Goal: Answer question/provide support: Share knowledge or assist other users

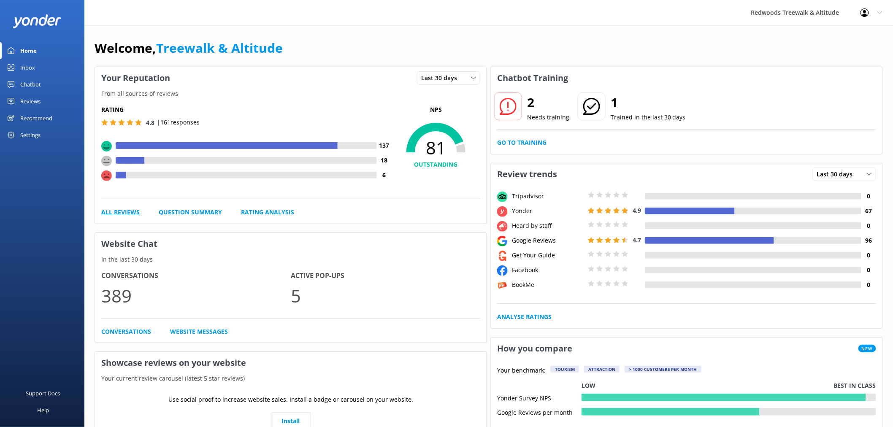
click at [124, 212] on link "All Reviews" at bounding box center [120, 212] width 38 height 9
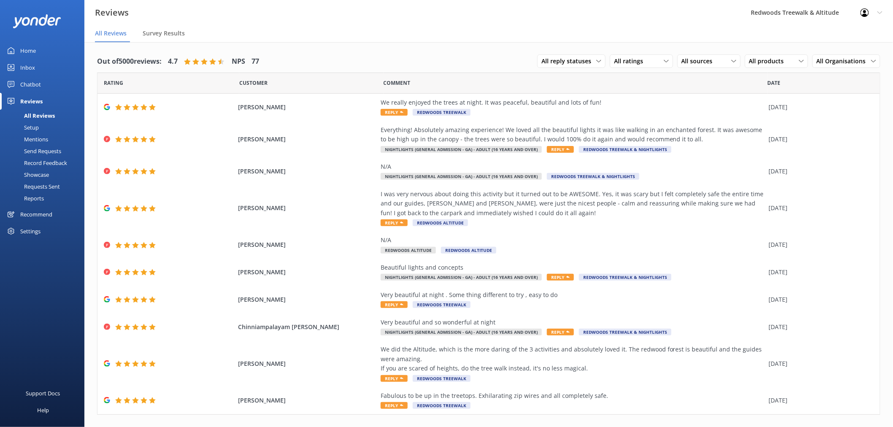
click at [39, 71] on link "Inbox" at bounding box center [42, 67] width 84 height 17
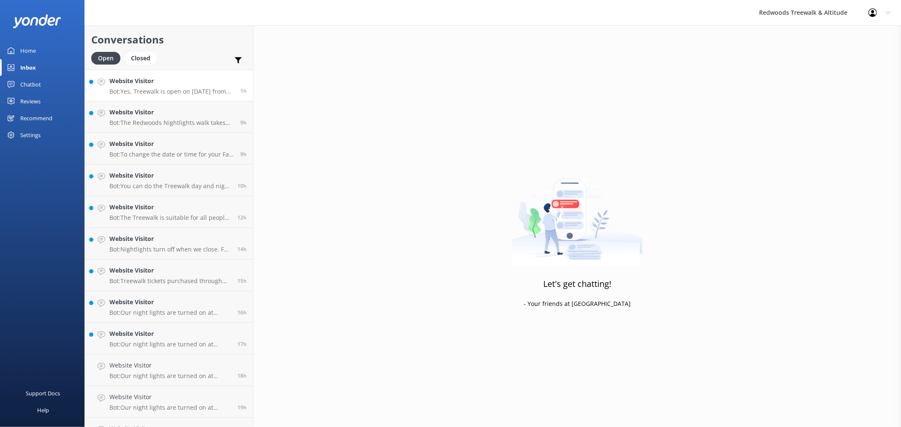
click at [151, 82] on h4 "Website Visitor" at bounding box center [171, 80] width 125 height 9
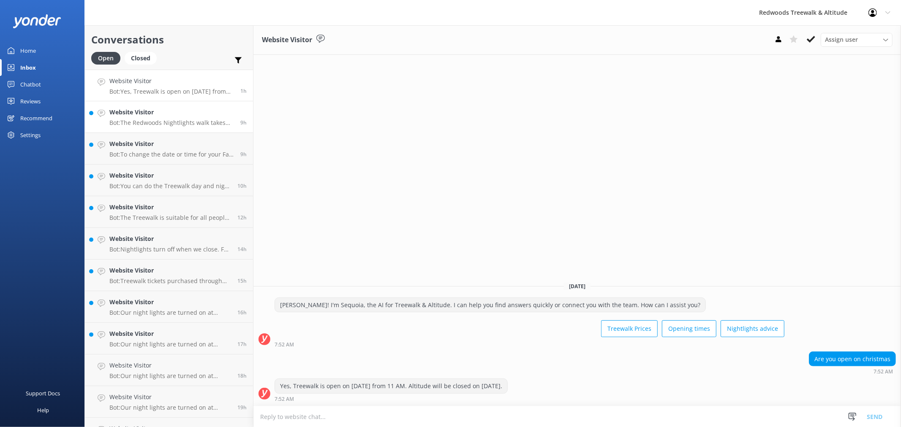
click at [162, 113] on h4 "Website Visitor" at bounding box center [171, 112] width 125 height 9
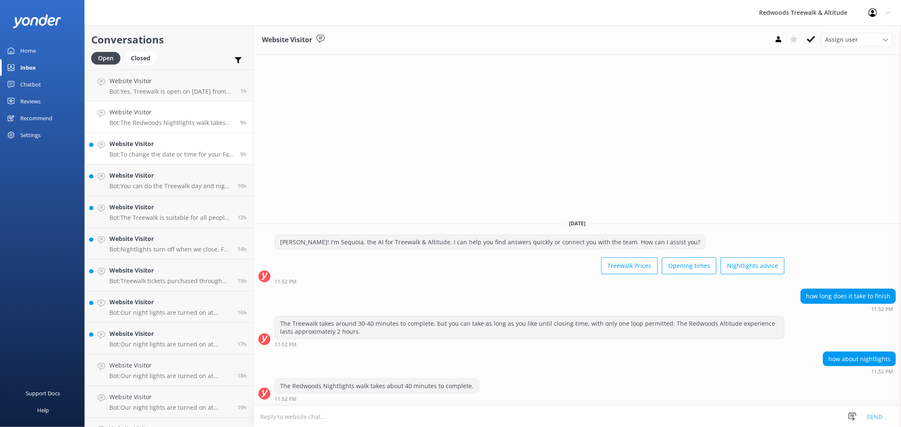
click at [165, 146] on h4 "Website Visitor" at bounding box center [171, 143] width 125 height 9
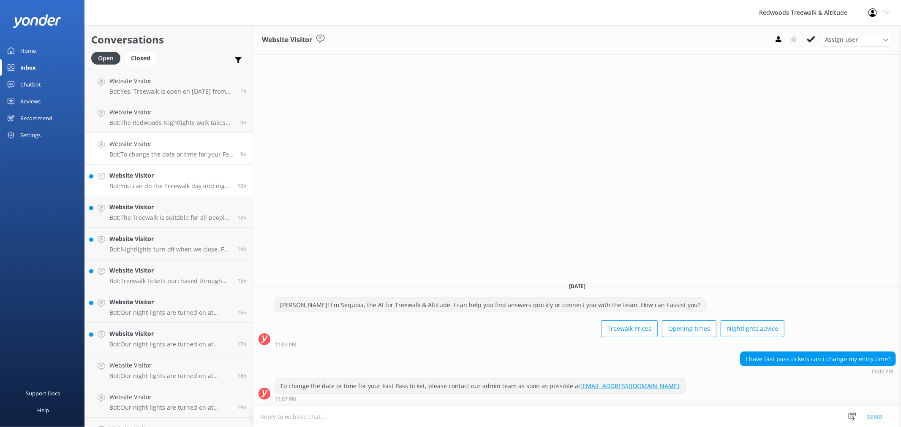
click at [172, 180] on h4 "Website Visitor" at bounding box center [170, 175] width 122 height 9
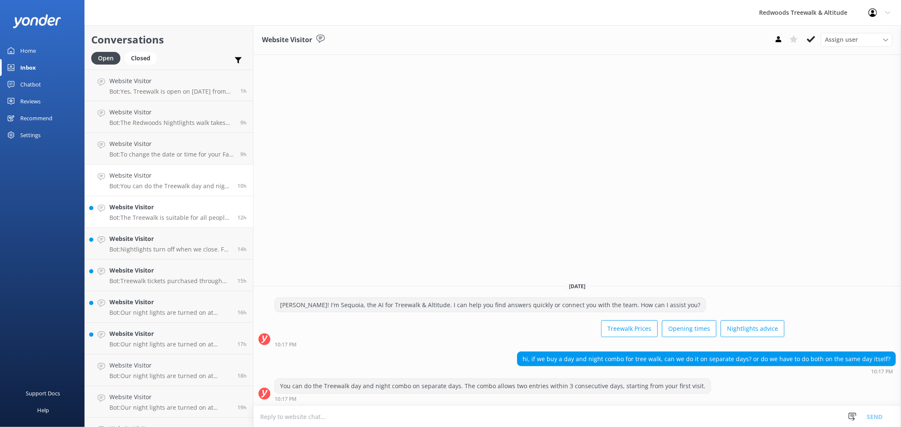
click at [169, 208] on h4 "Website Visitor" at bounding box center [170, 207] width 122 height 9
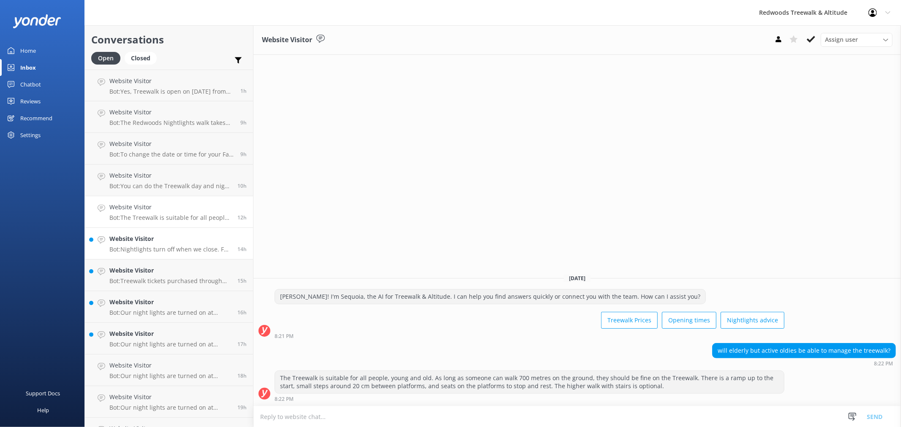
click at [174, 239] on h4 "Website Visitor" at bounding box center [170, 238] width 122 height 9
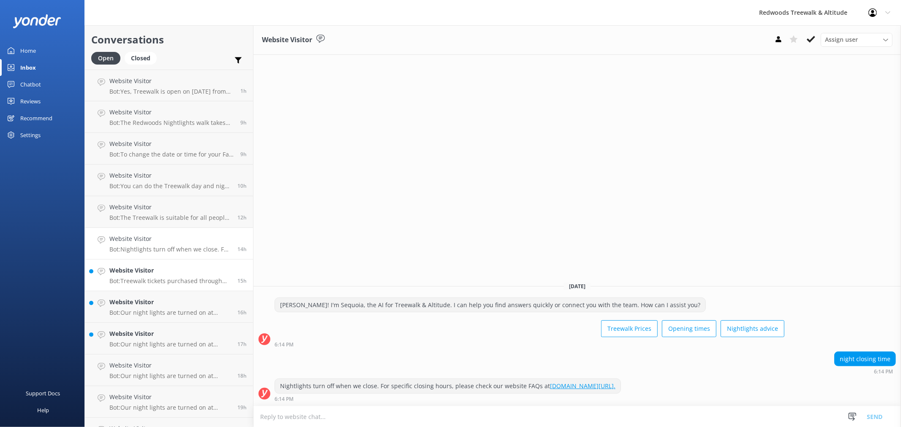
click at [166, 289] on link "Website Visitor Bot: Treewalk tickets purchased through our website are valid f…" at bounding box center [169, 276] width 168 height 32
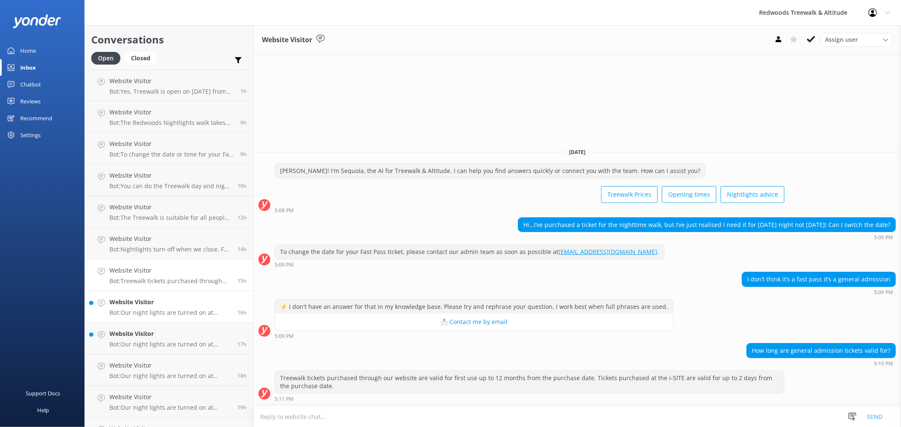
click at [134, 312] on p "Bot: Our night lights are turned on at sunset, and the night walk starts 20 min…" at bounding box center [170, 313] width 122 height 8
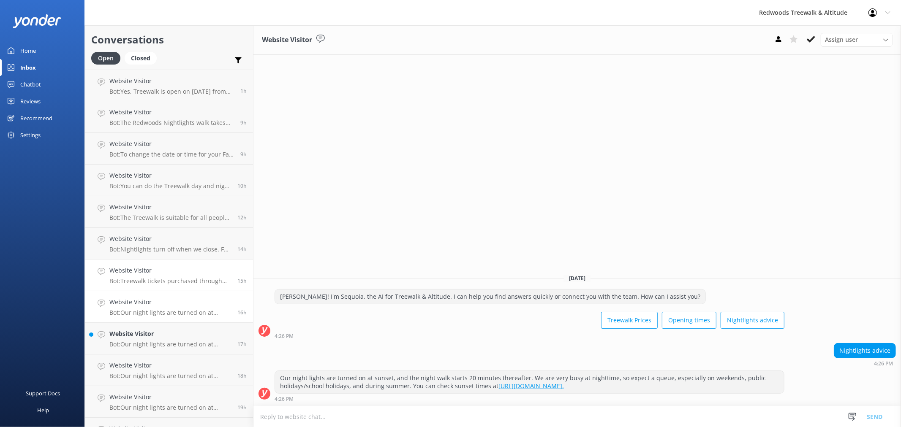
click at [134, 280] on p "Bot: Treewalk tickets purchased through our website are valid for first use up …" at bounding box center [170, 281] width 122 height 8
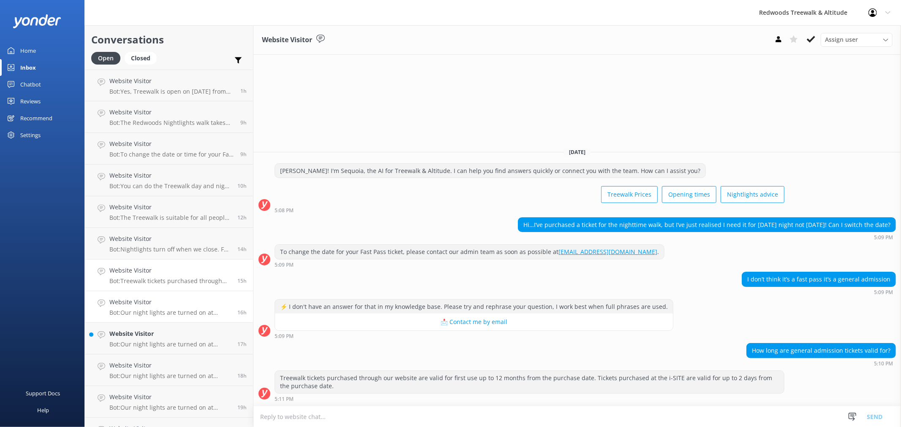
click at [140, 305] on h4 "Website Visitor" at bounding box center [170, 302] width 122 height 9
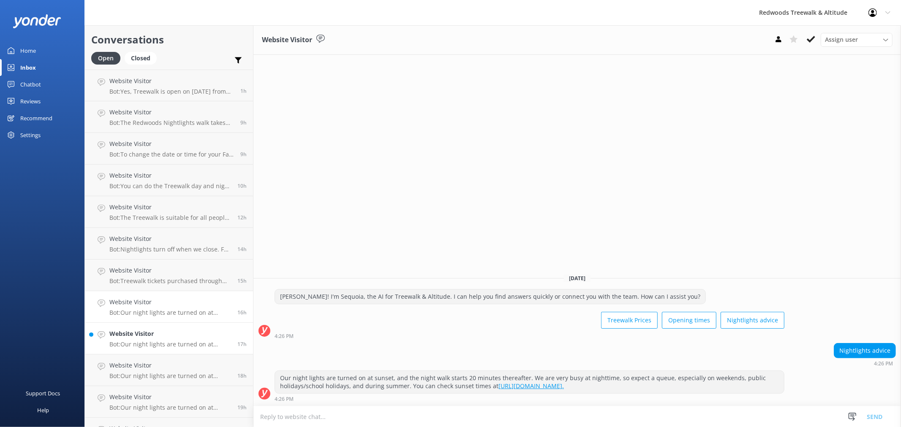
click at [142, 336] on h4 "Website Visitor" at bounding box center [170, 333] width 122 height 9
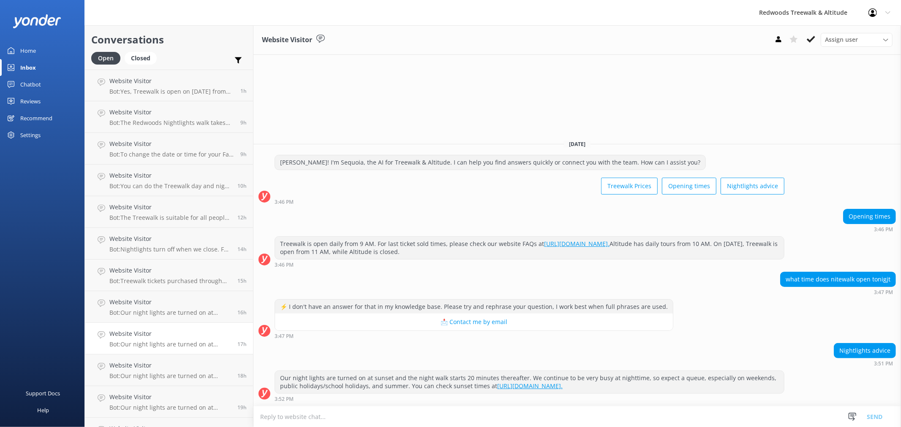
click at [28, 48] on div "Home" at bounding box center [28, 50] width 16 height 17
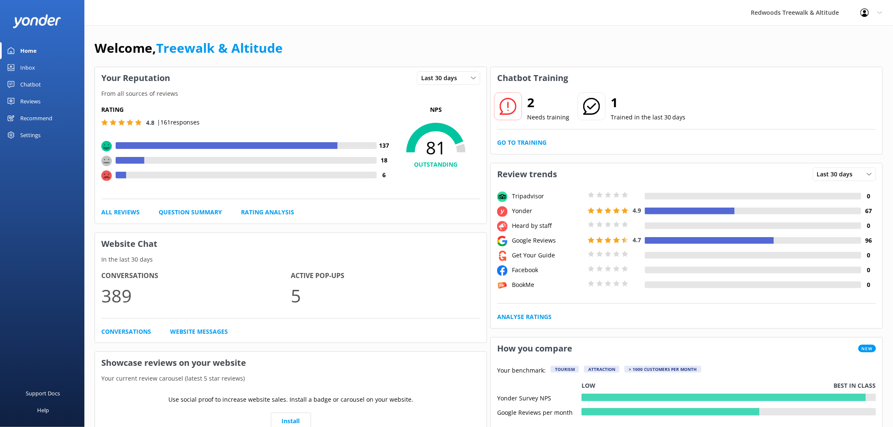
click at [506, 138] on div "2 Needs training 1 Trained in the last 30 days Go to Training" at bounding box center [687, 121] width 392 height 65
click at [507, 139] on link "Go to Training" at bounding box center [521, 142] width 49 height 9
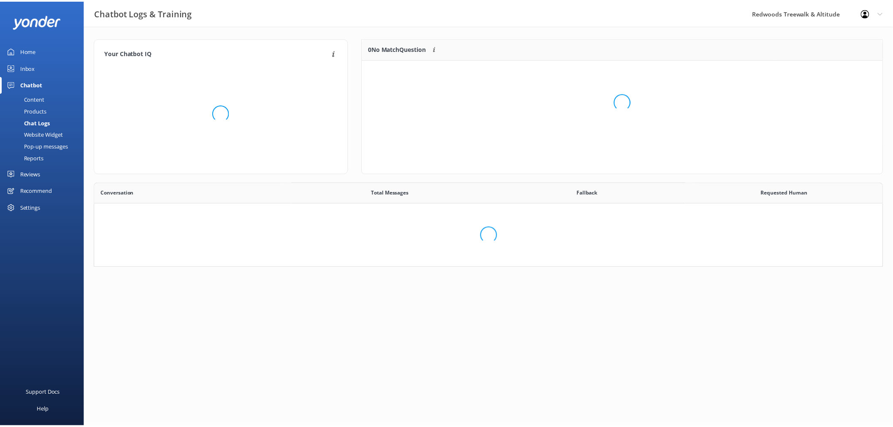
scroll to position [289, 781]
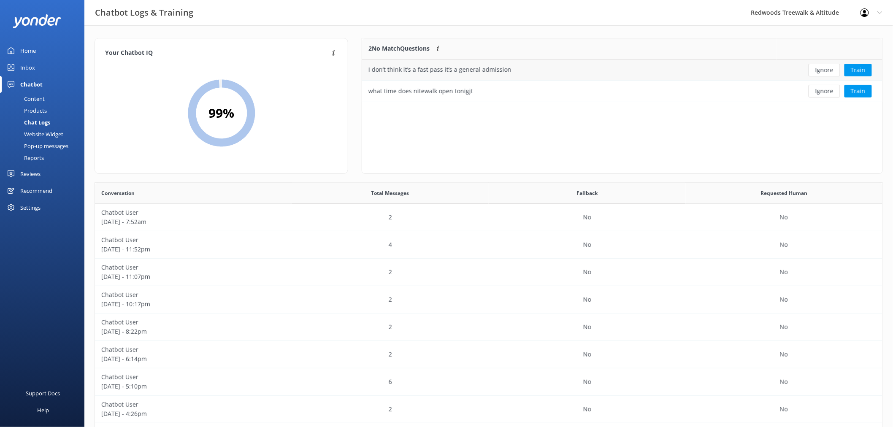
click at [807, 70] on div "Ignore Train" at bounding box center [830, 70] width 93 height 13
click at [828, 71] on button "Ignore" at bounding box center [825, 70] width 32 height 13
click at [828, 71] on div "Loading.." at bounding box center [623, 101] width 504 height 427
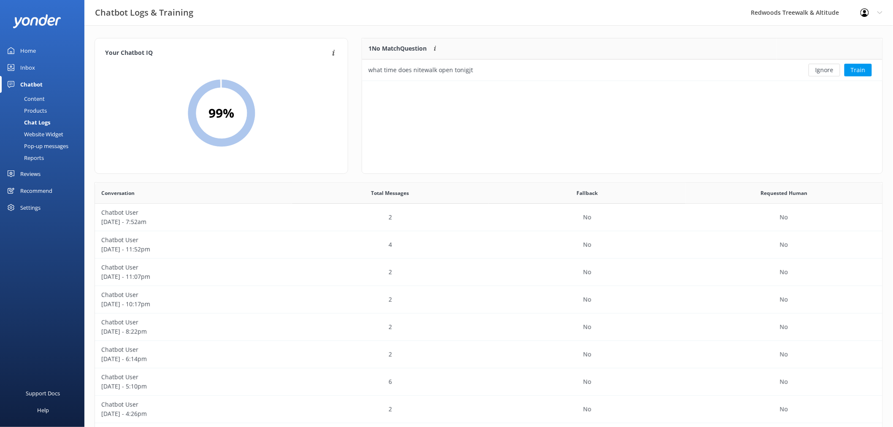
click at [828, 71] on button "Ignore" at bounding box center [825, 70] width 32 height 13
